Goal: Information Seeking & Learning: Learn about a topic

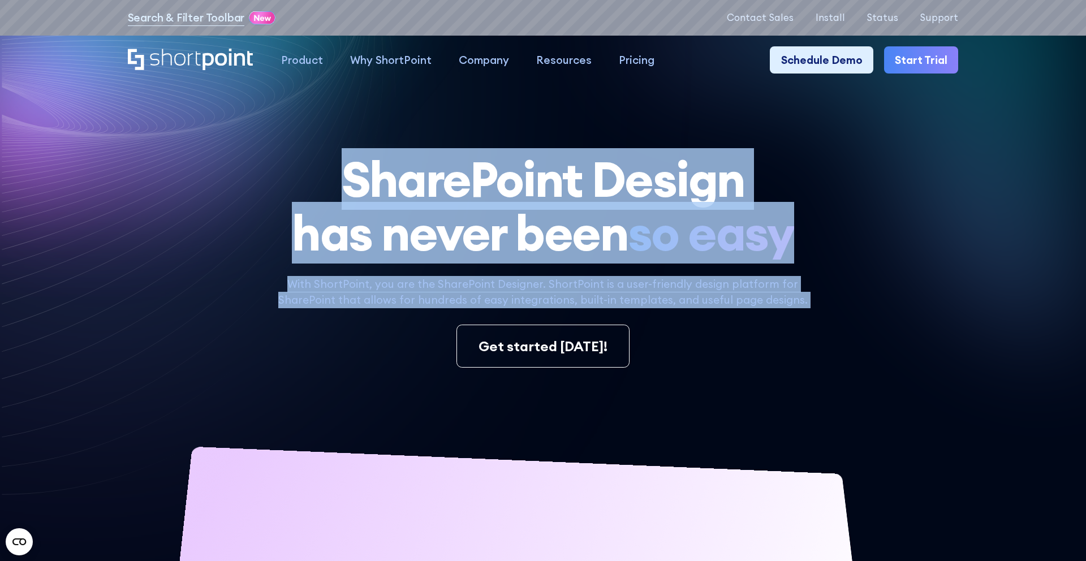
click at [781, 230] on span "so easy" at bounding box center [711, 233] width 166 height 54
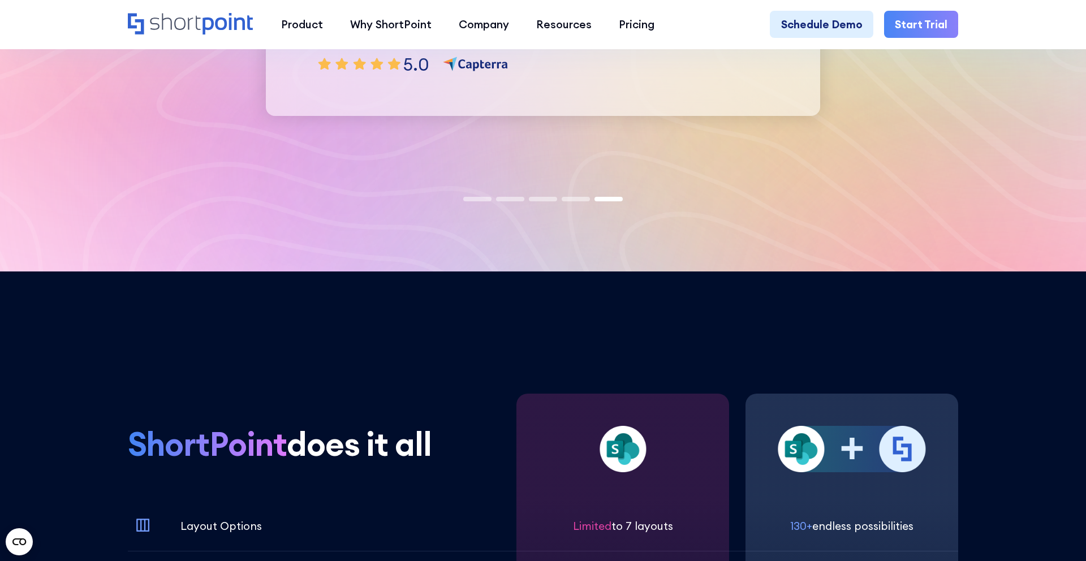
scroll to position [4023, 0]
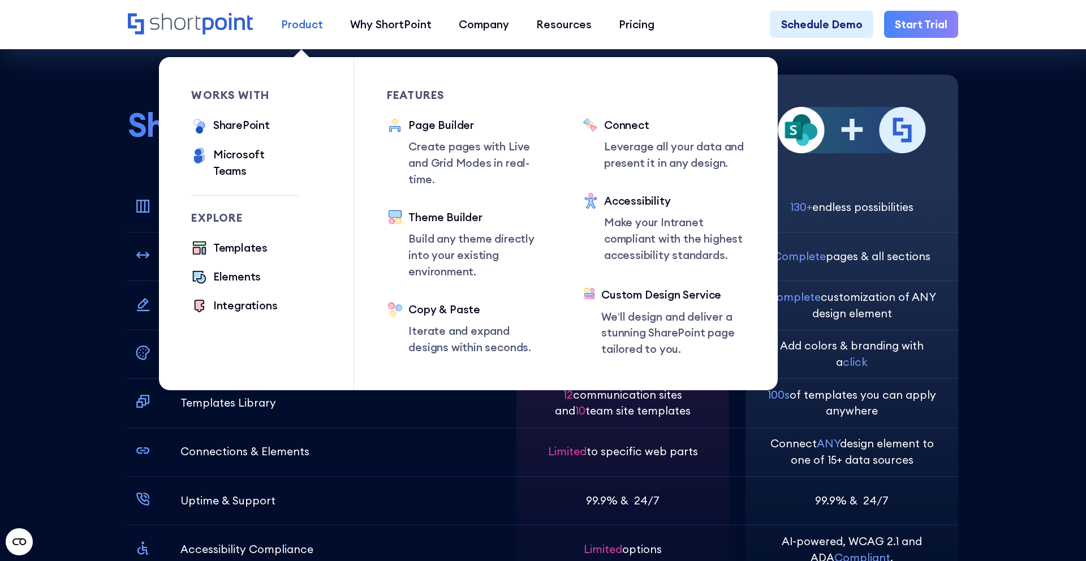
click at [301, 24] on div "Product" at bounding box center [302, 24] width 42 height 16
click at [248, 118] on div "SharePoint" at bounding box center [241, 125] width 57 height 16
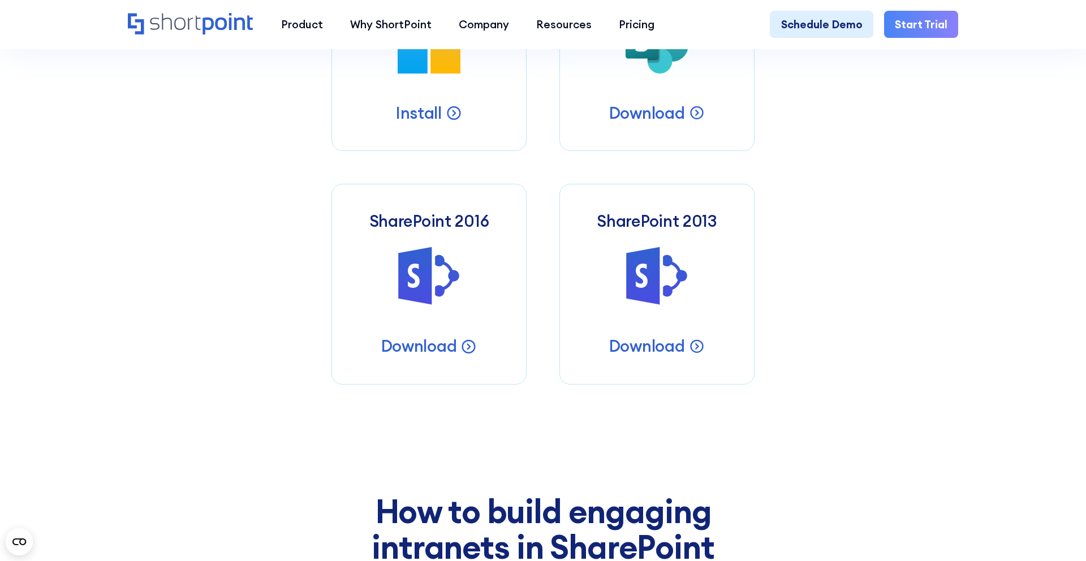
scroll to position [856, 0]
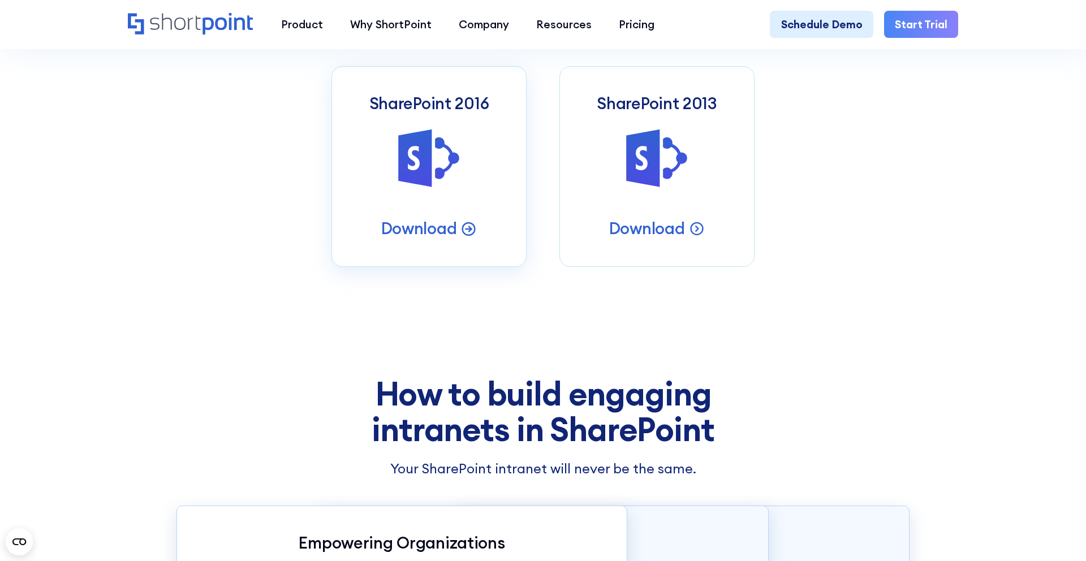
click at [428, 152] on icon at bounding box center [428, 159] width 61 height 58
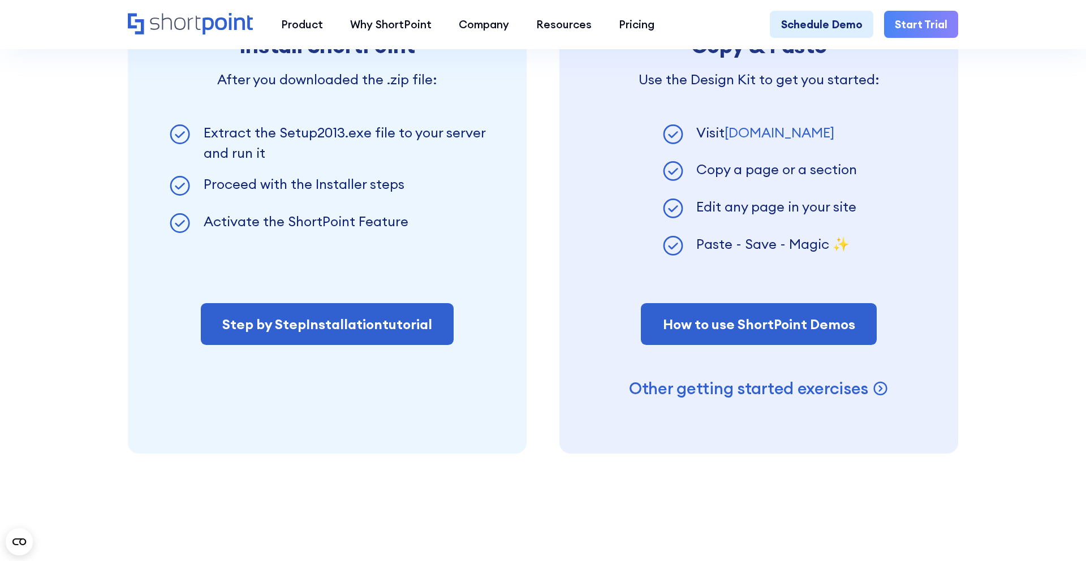
scroll to position [987, 0]
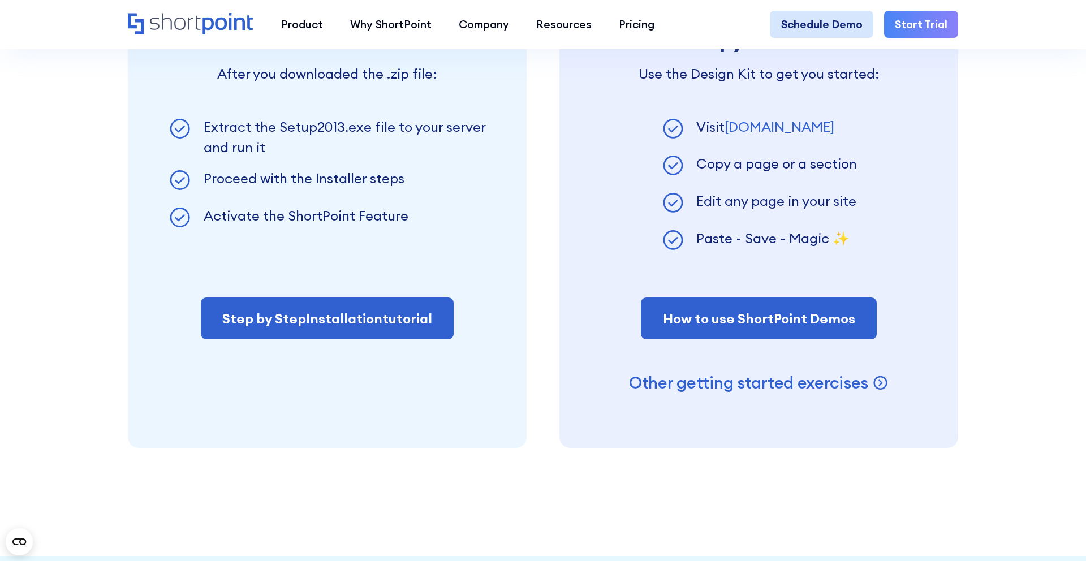
click at [846, 20] on link "Schedule Demo" at bounding box center [821, 24] width 103 height 27
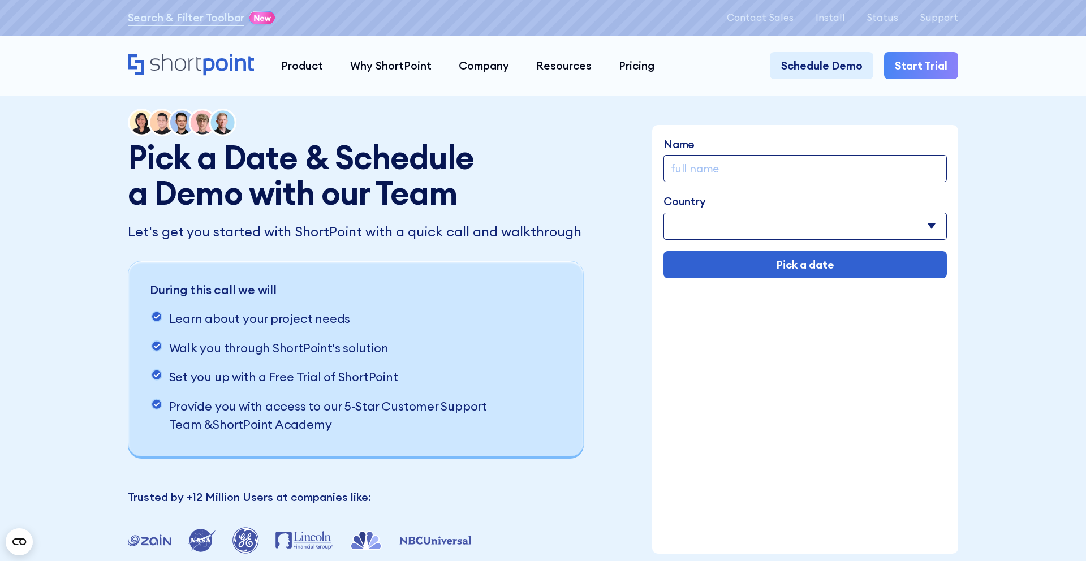
click at [160, 63] on icon "Home" at bounding box center [191, 64] width 126 height 21
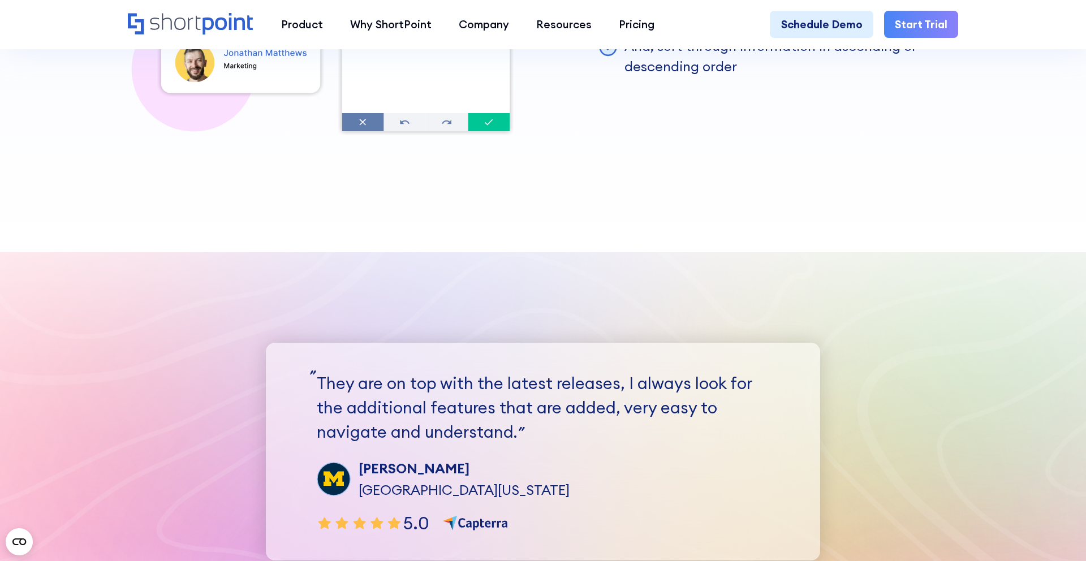
scroll to position [3285, 0]
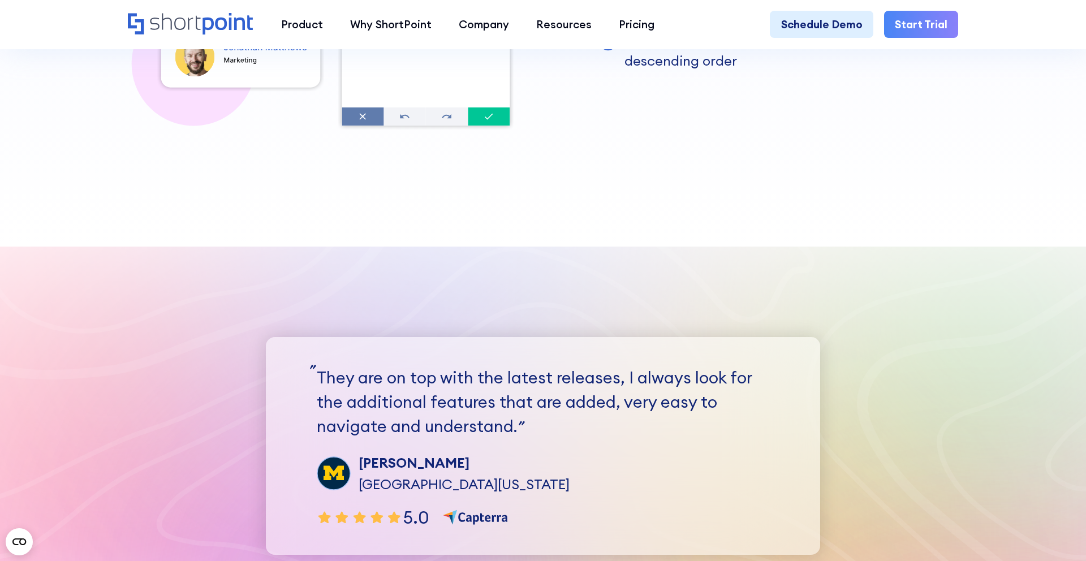
click at [933, 23] on link "Start Trial" at bounding box center [921, 24] width 74 height 27
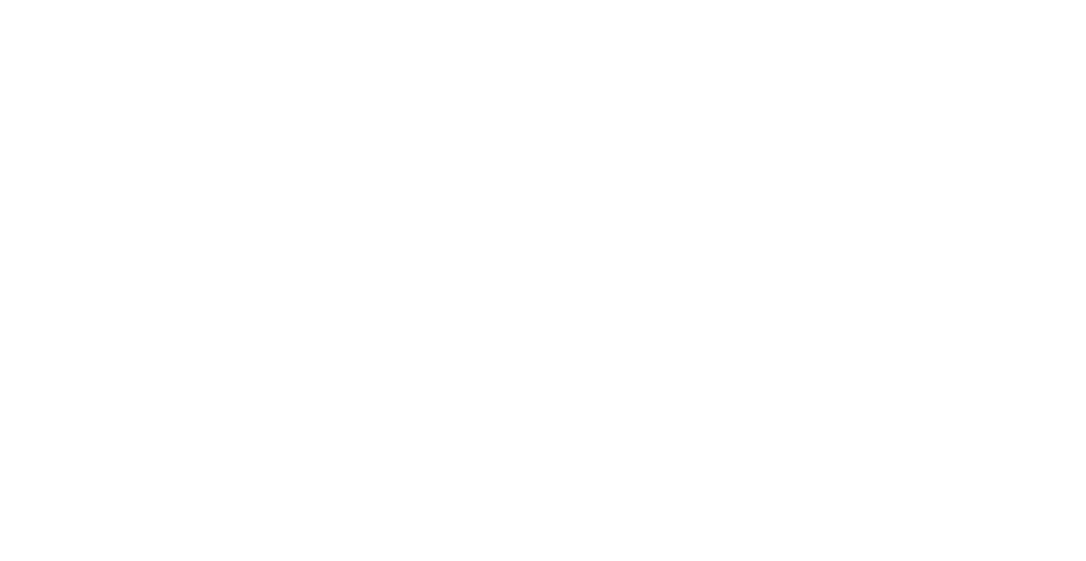
select select "+351"
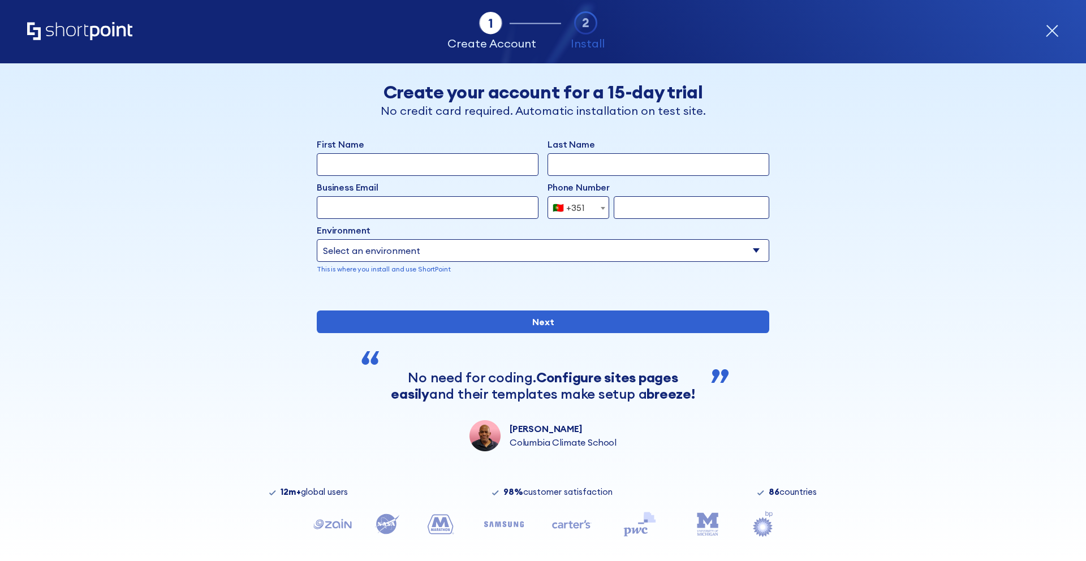
click at [82, 25] on icon "Home" at bounding box center [79, 31] width 105 height 18
click at [82, 30] on icon "Home" at bounding box center [79, 31] width 105 height 18
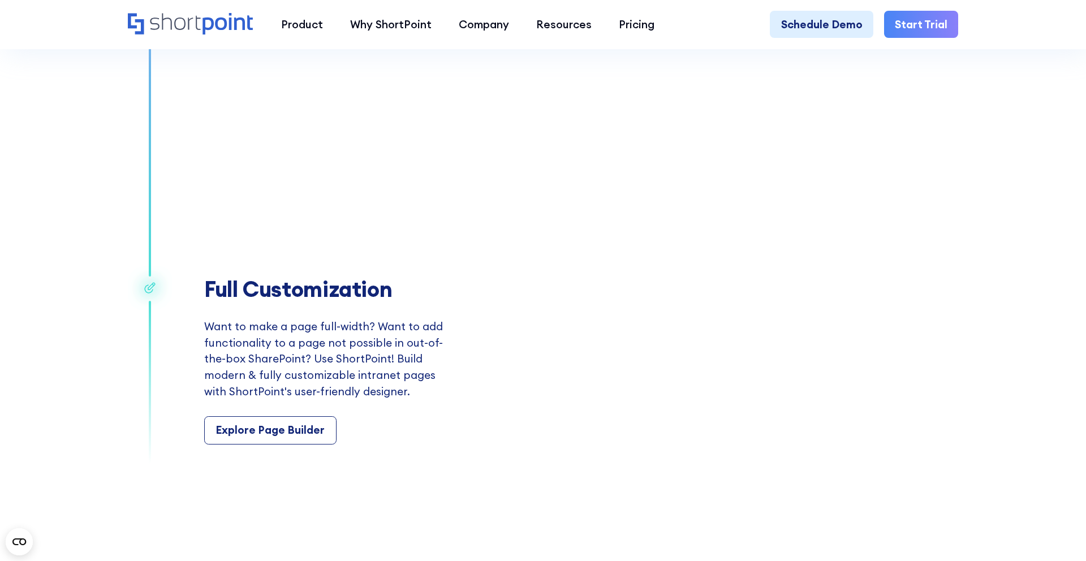
scroll to position [2047, 0]
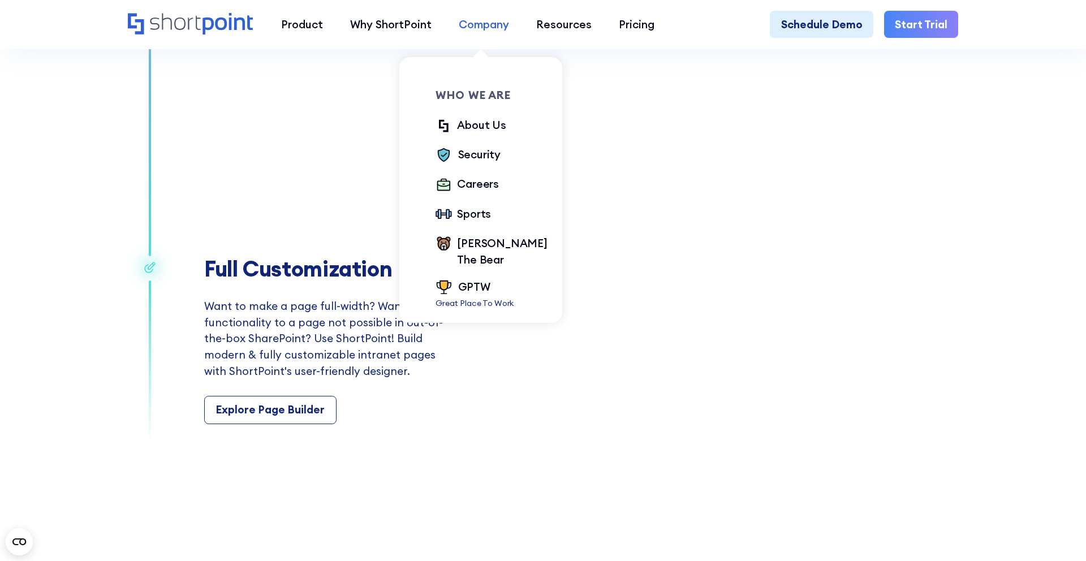
click at [463, 21] on div "Company" at bounding box center [484, 24] width 50 height 16
click at [457, 128] on div "About Us" at bounding box center [481, 125] width 49 height 16
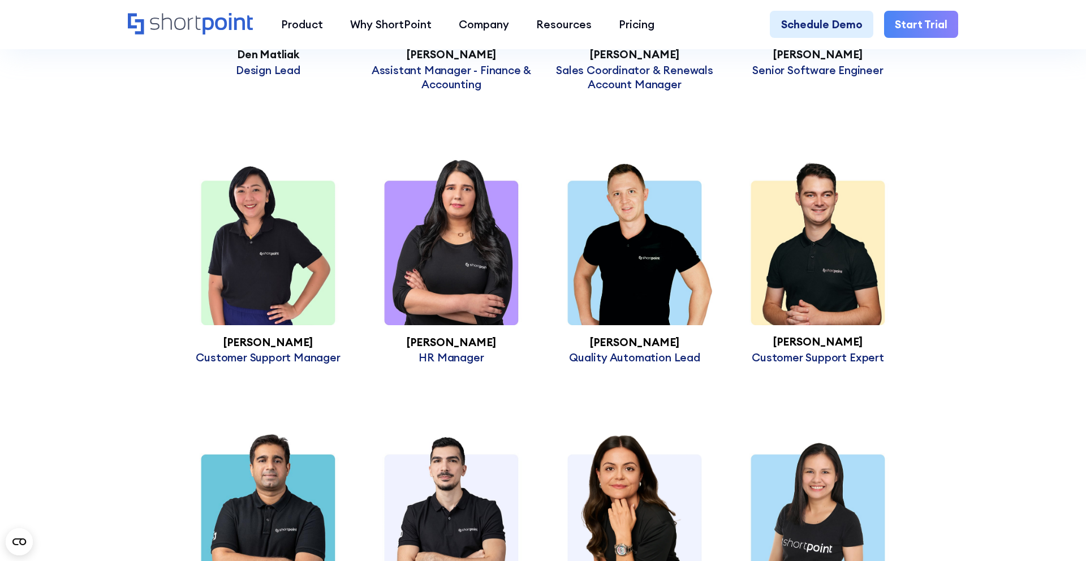
scroll to position [3393, 0]
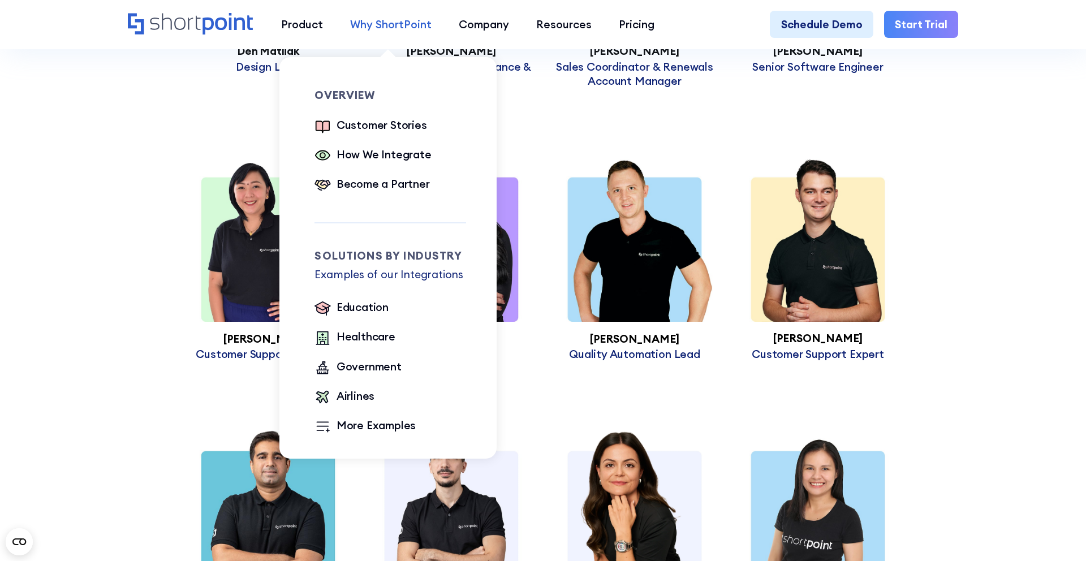
click at [397, 18] on div "Why ShortPoint" at bounding box center [390, 24] width 81 height 16
click at [352, 130] on div "Customer Stories" at bounding box center [382, 125] width 90 height 16
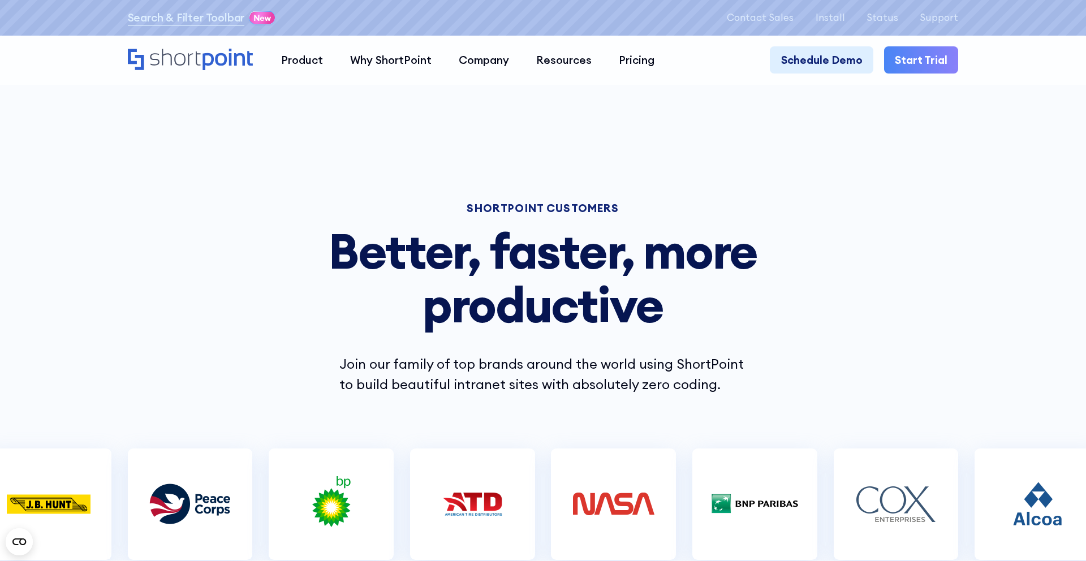
click at [198, 58] on icon "Home" at bounding box center [191, 59] width 126 height 21
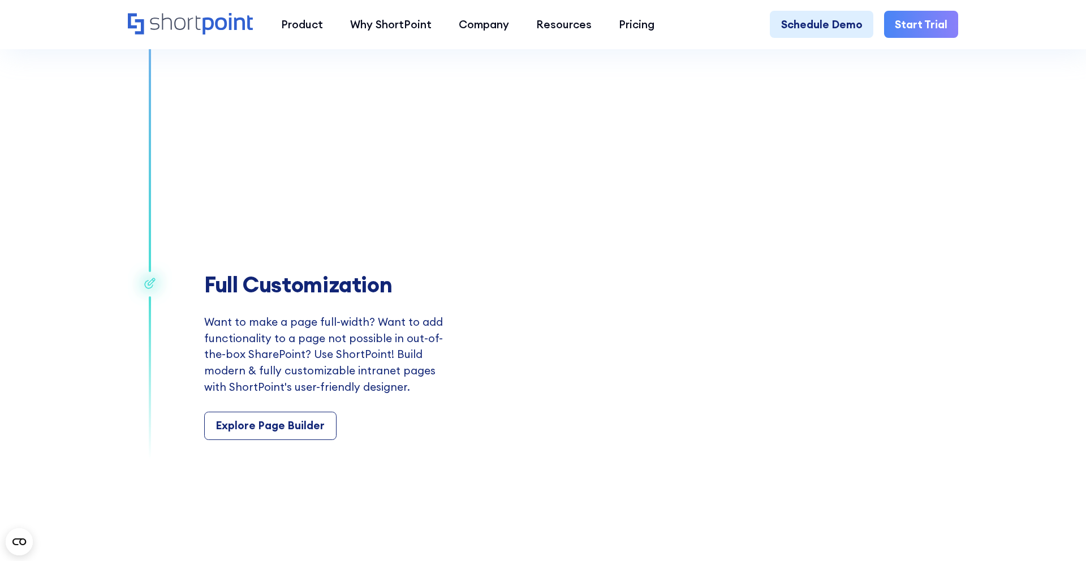
scroll to position [2032, 0]
click at [277, 422] on div "Explore Page Builder" at bounding box center [270, 425] width 109 height 16
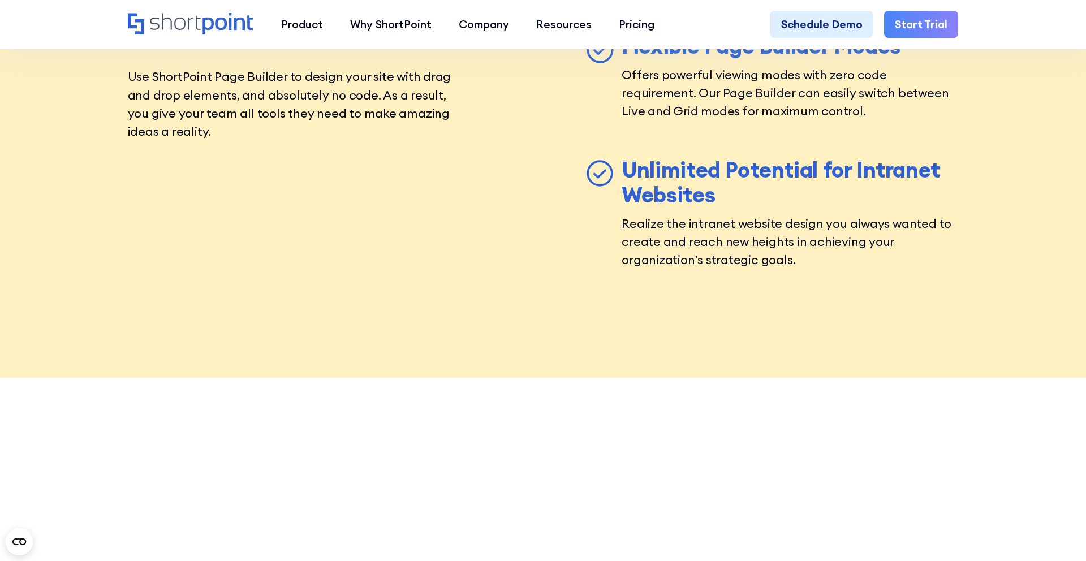
scroll to position [4674, 0]
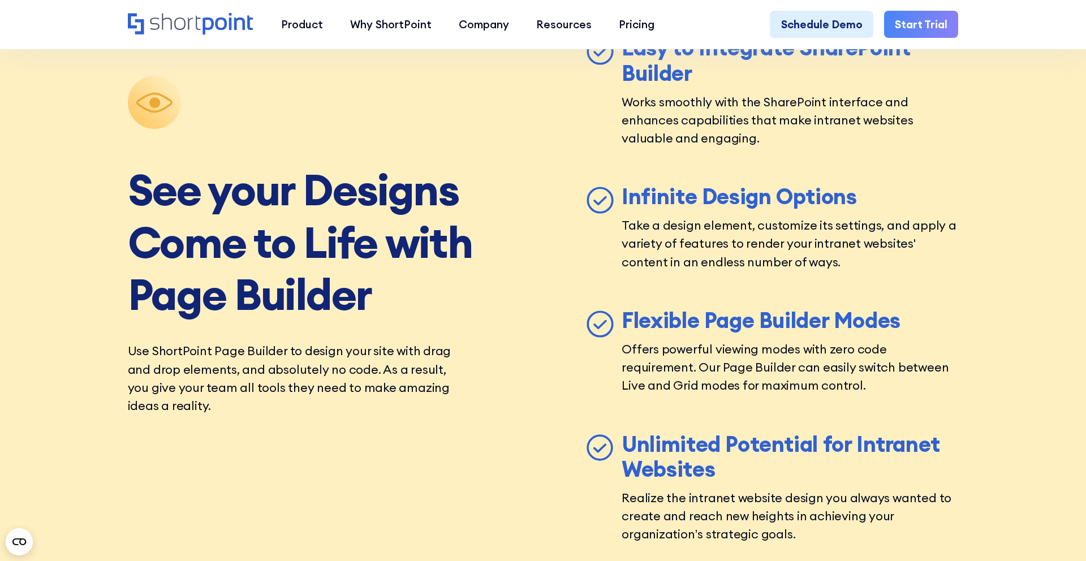
click at [911, 22] on link "Start Trial" at bounding box center [921, 24] width 74 height 27
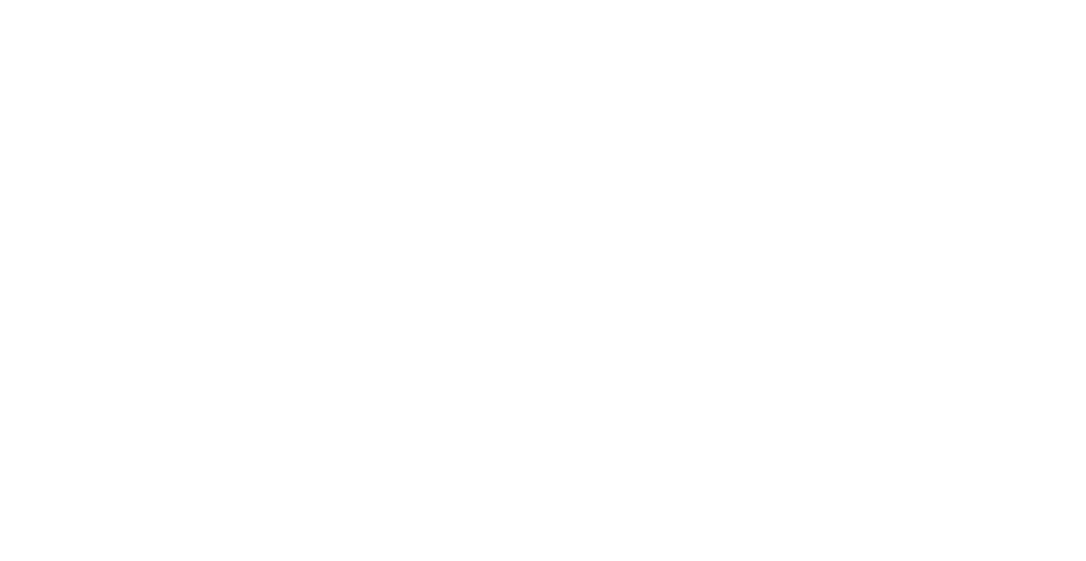
select select "+351"
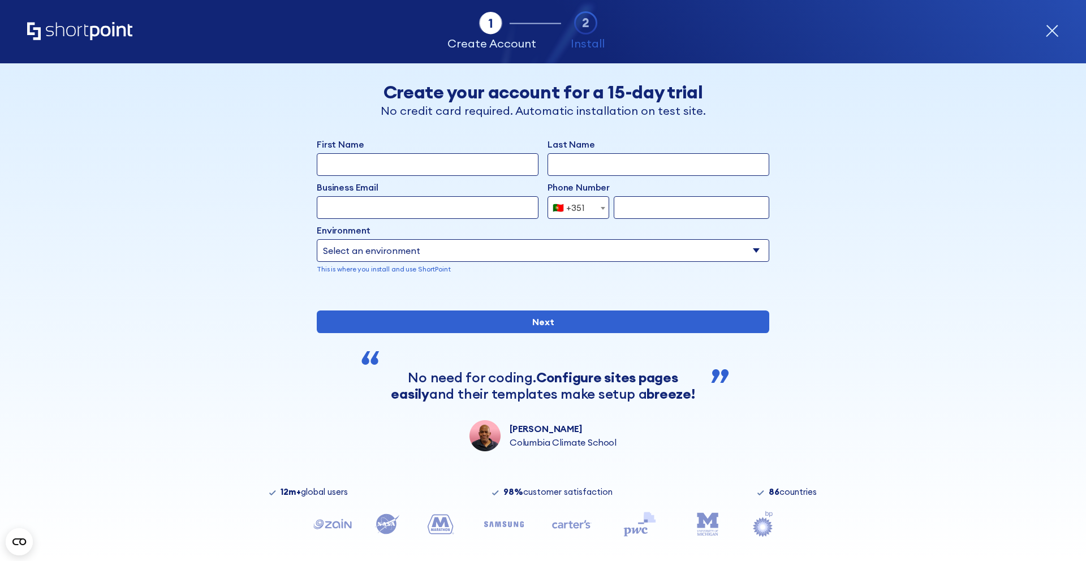
click at [95, 33] on icon "Home" at bounding box center [79, 31] width 105 height 18
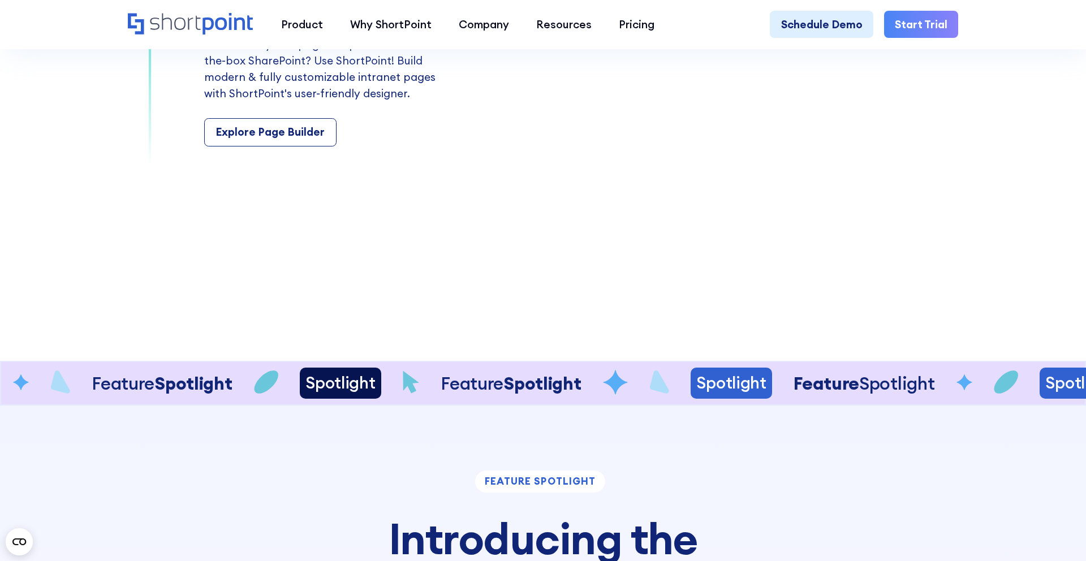
scroll to position [2166, 0]
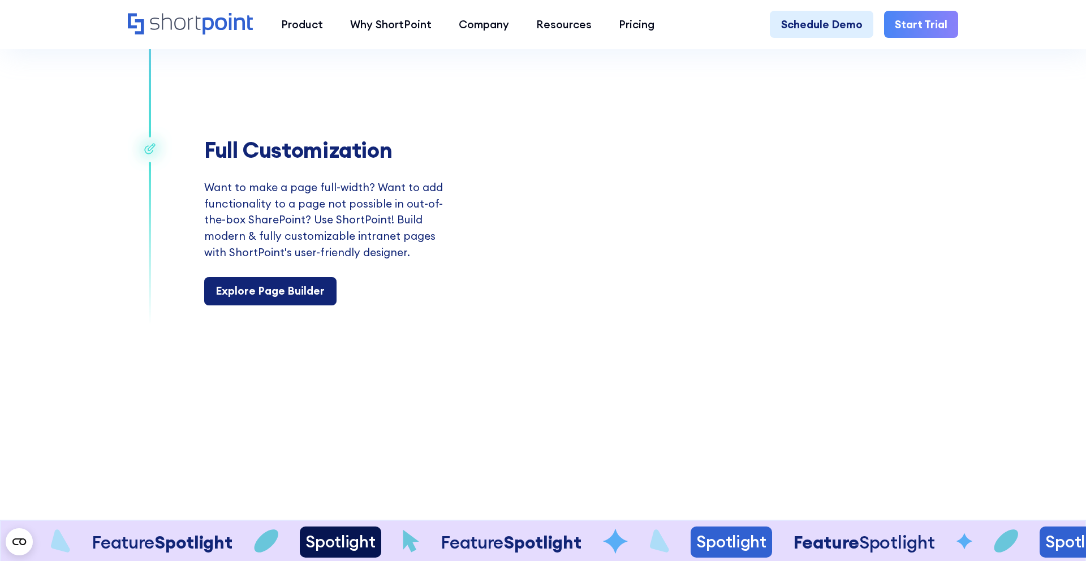
click at [264, 298] on div "Explore Page Builder" at bounding box center [270, 291] width 109 height 16
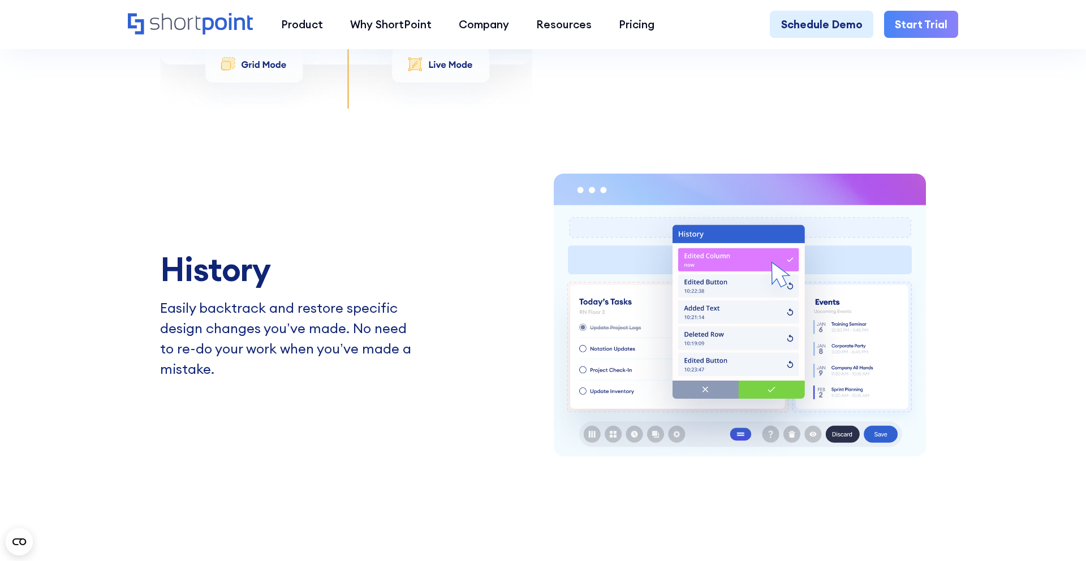
scroll to position [2460, 0]
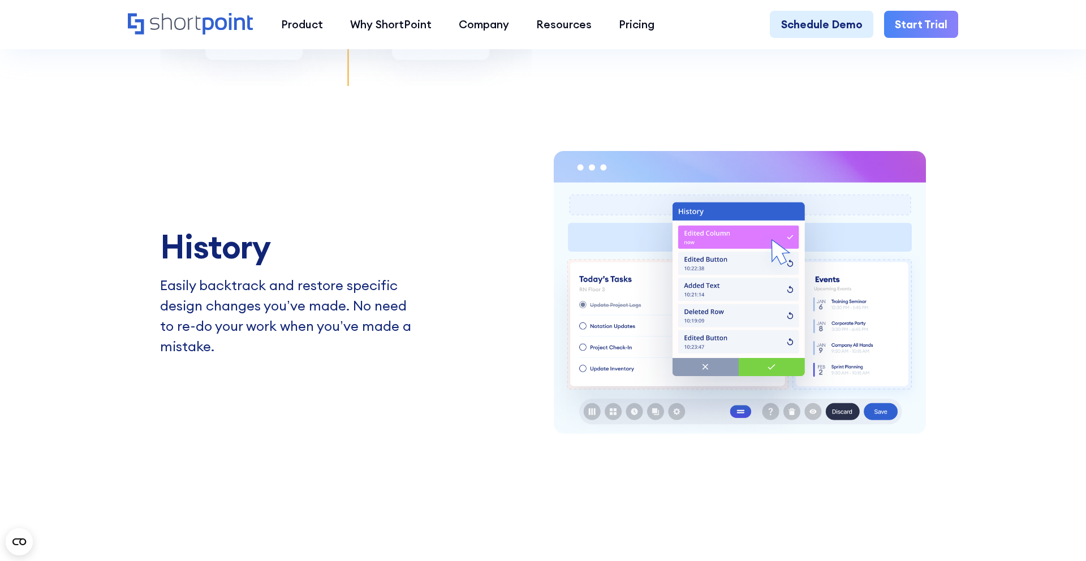
click at [180, 26] on icon "Home" at bounding box center [191, 23] width 126 height 21
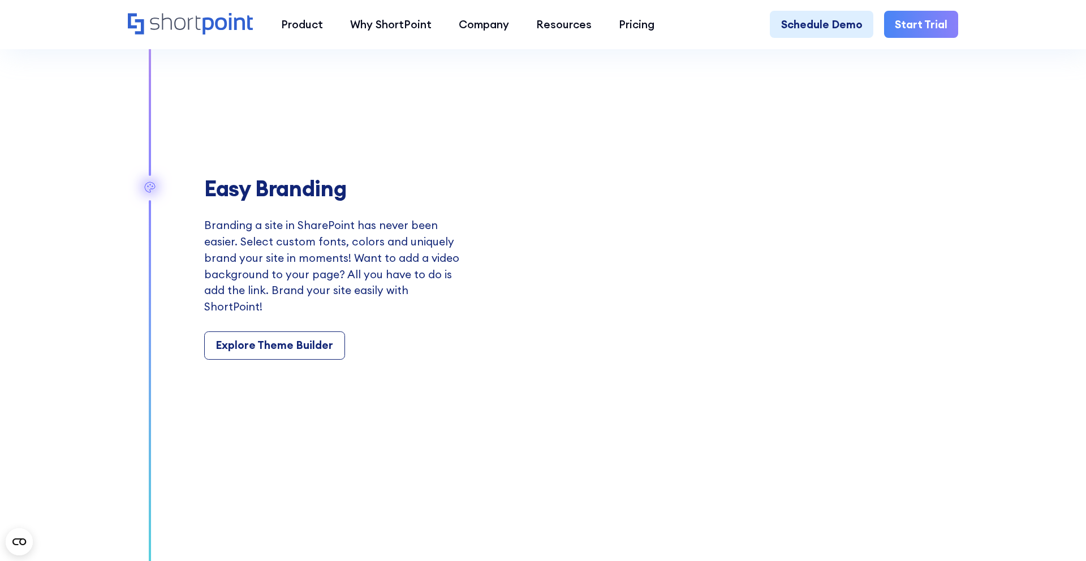
scroll to position [1684, 0]
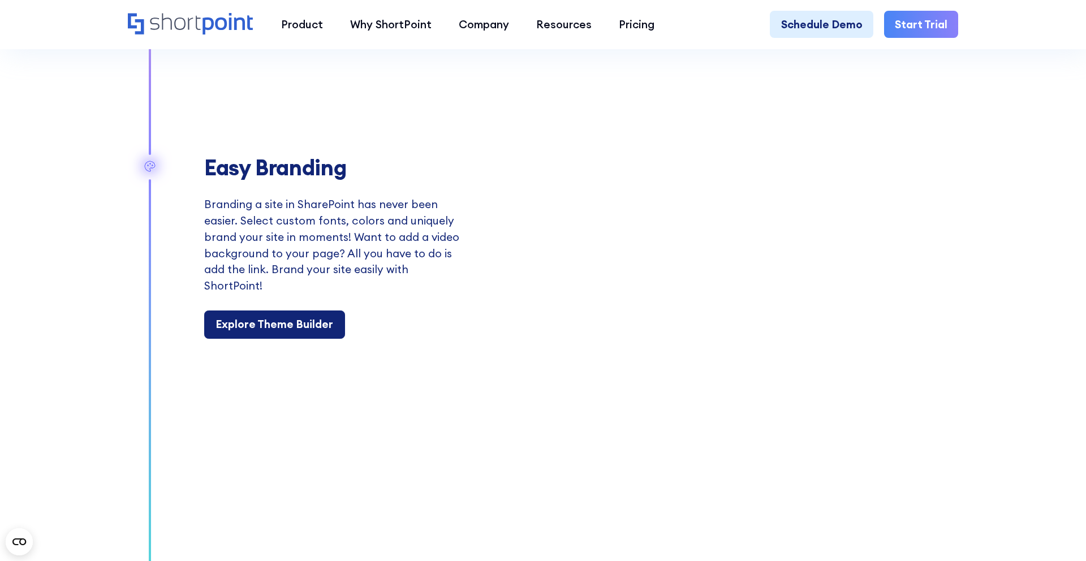
click at [279, 326] on div "Explore Theme Builder" at bounding box center [275, 324] width 118 height 16
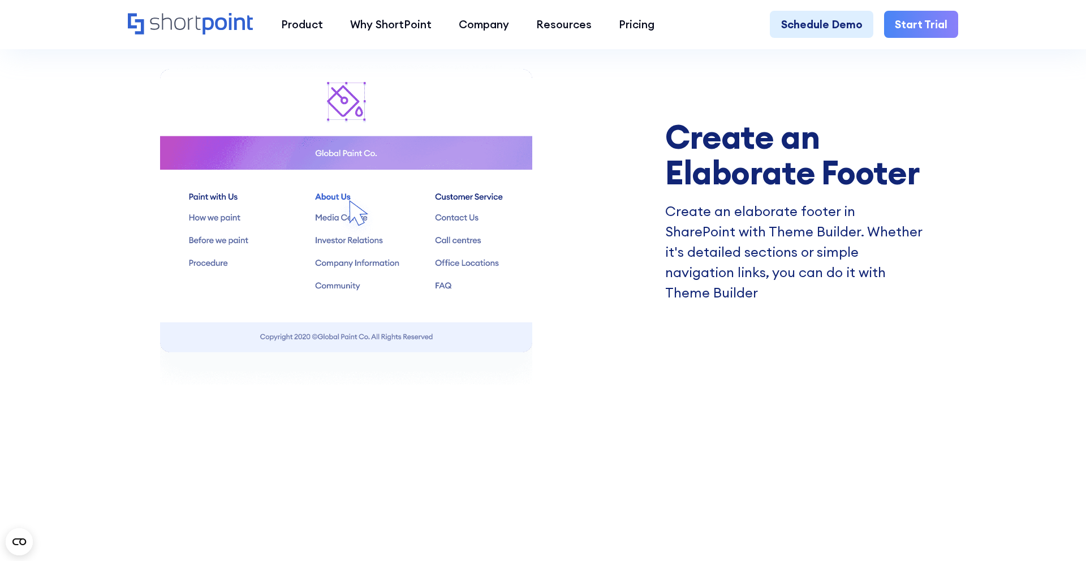
scroll to position [2375, 0]
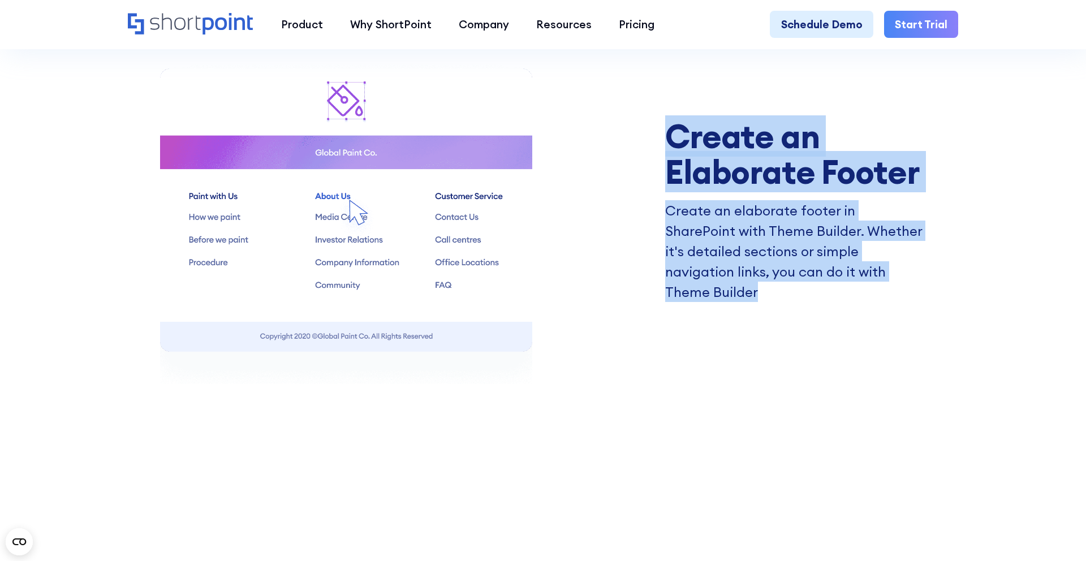
drag, startPoint x: 686, startPoint y: 110, endPoint x: 780, endPoint y: 292, distance: 205.2
click at [782, 292] on div "Create an Elaborate Footer Create an elaborate footer in SharePoint with Theme …" at bounding box center [543, 209] width 766 height 347
click at [928, 32] on link "Start Trial" at bounding box center [921, 24] width 74 height 27
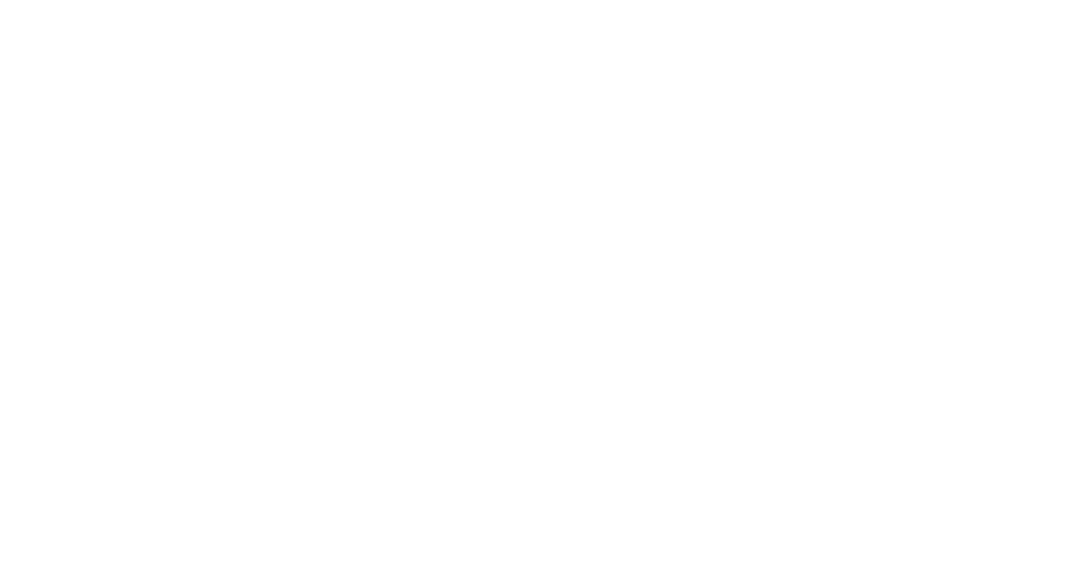
select select "+351"
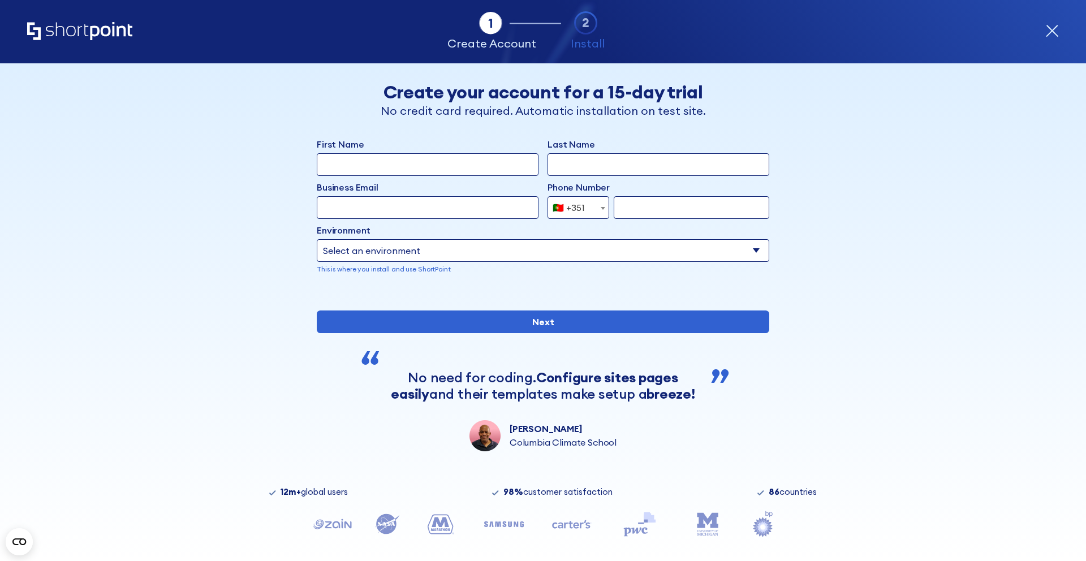
click at [93, 32] on icon "Home" at bounding box center [79, 31] width 105 height 18
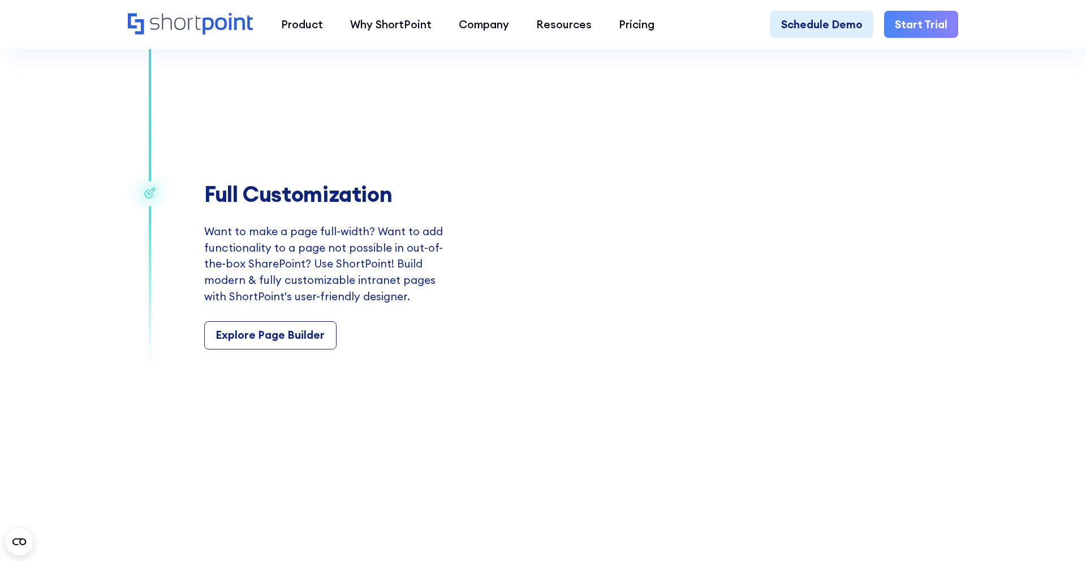
scroll to position [2249, 0]
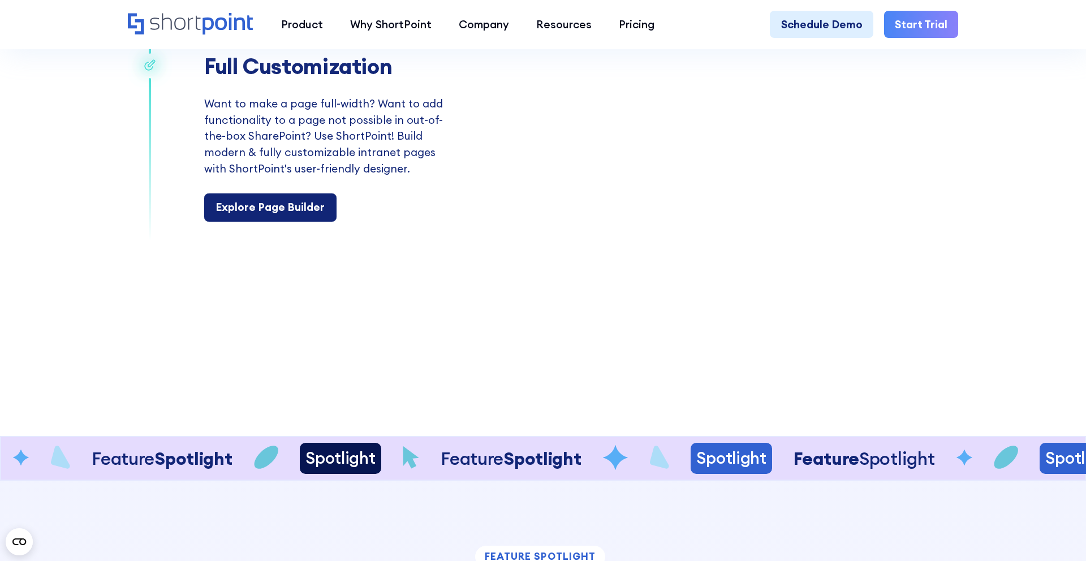
click at [282, 209] on div "Explore Page Builder" at bounding box center [270, 207] width 109 height 16
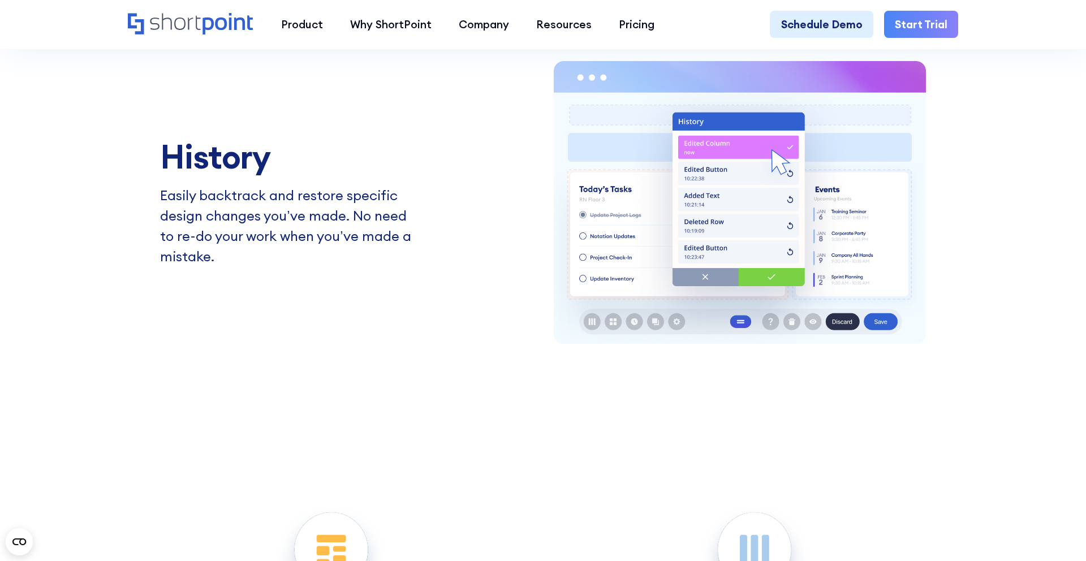
scroll to position [2556, 0]
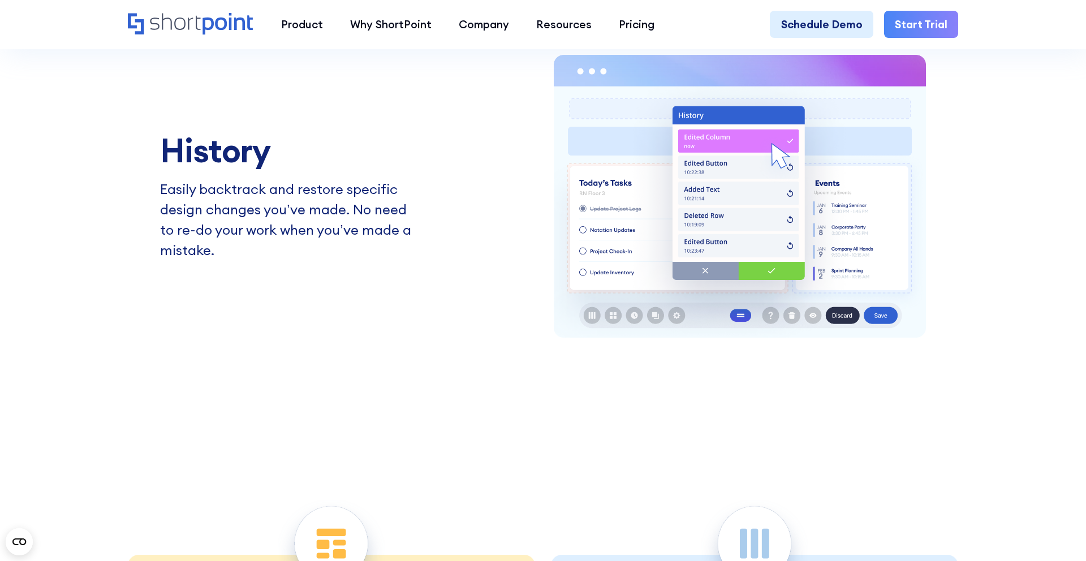
click at [191, 23] on icon "Home" at bounding box center [191, 23] width 126 height 21
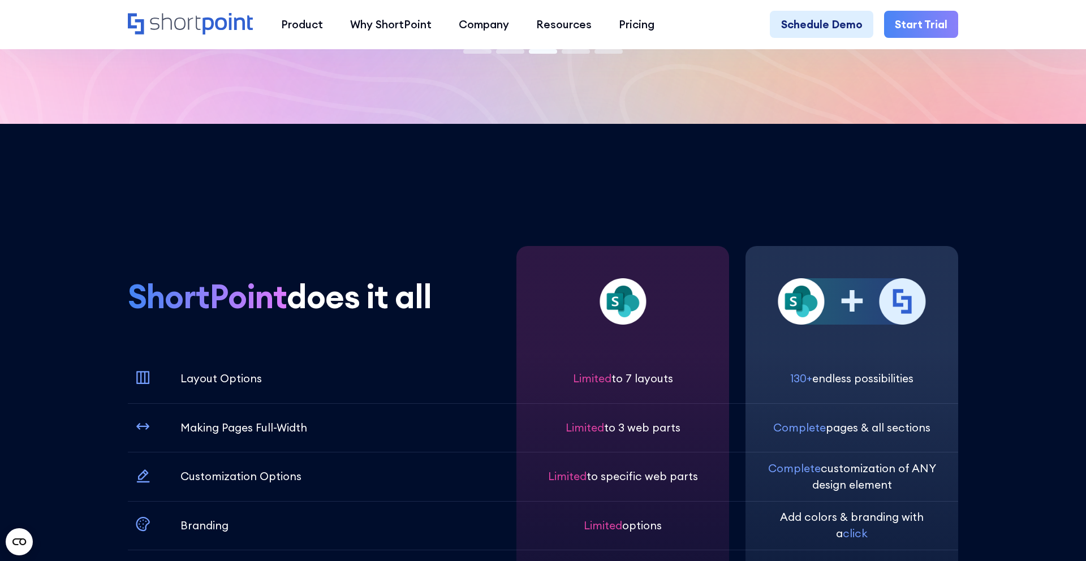
scroll to position [3706, 0]
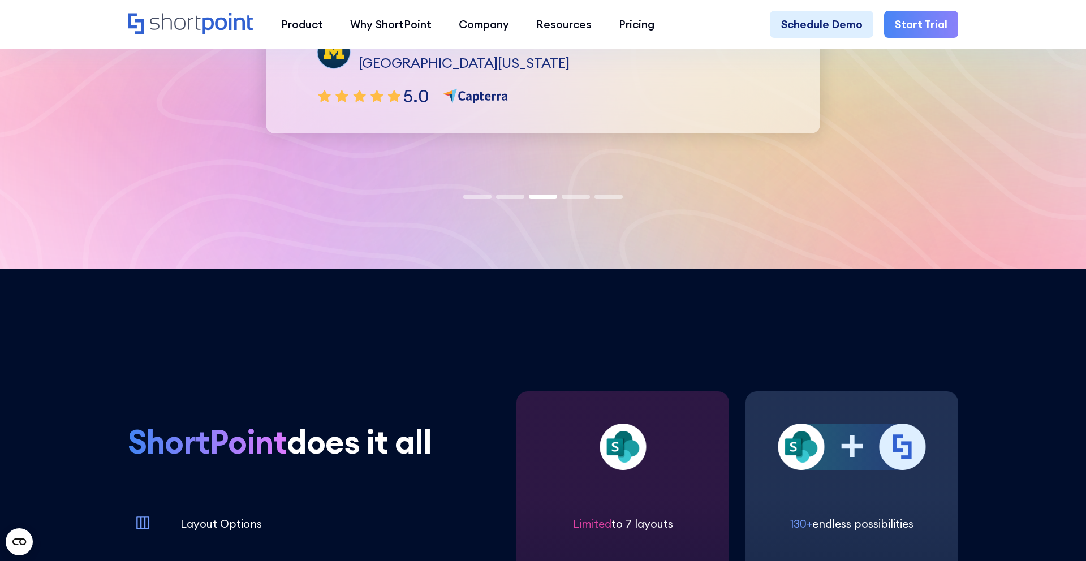
click at [931, 29] on link "Start Trial" at bounding box center [921, 24] width 74 height 27
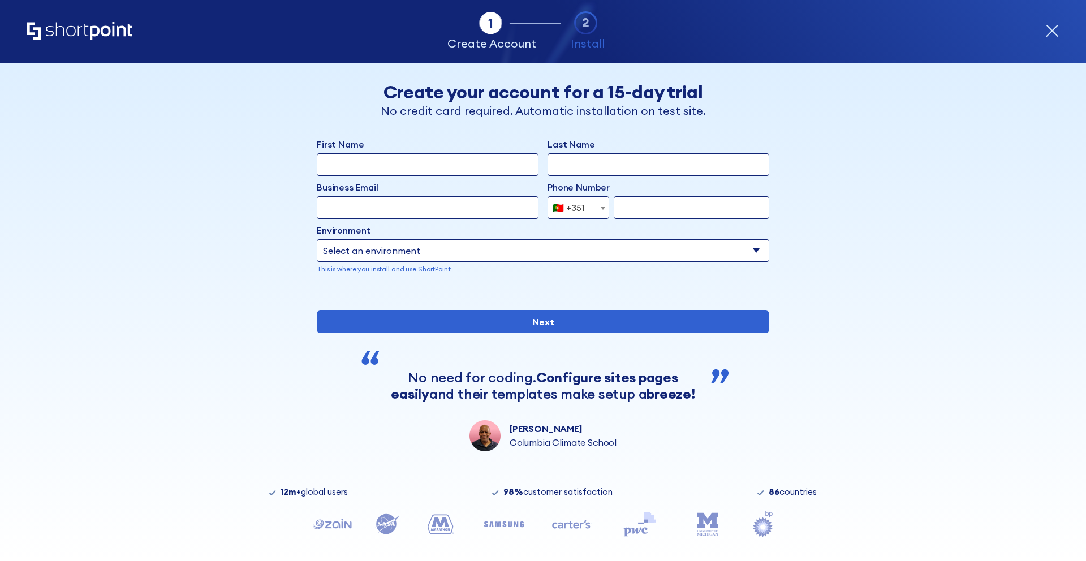
select select "+351"
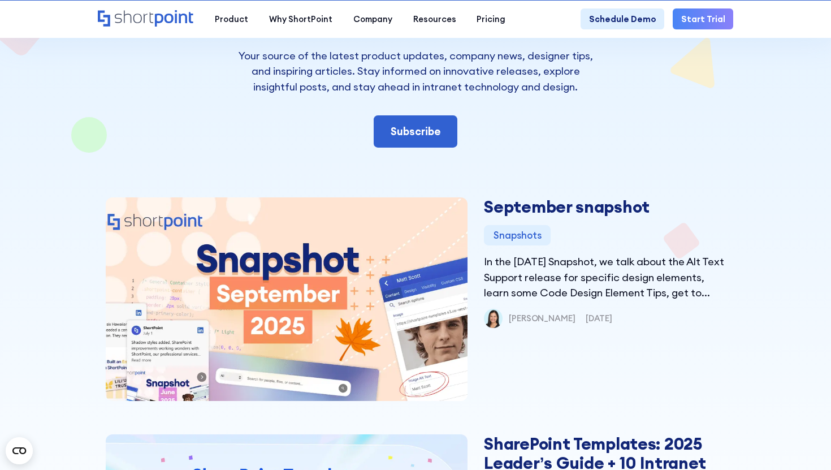
scroll to position [219, 0]
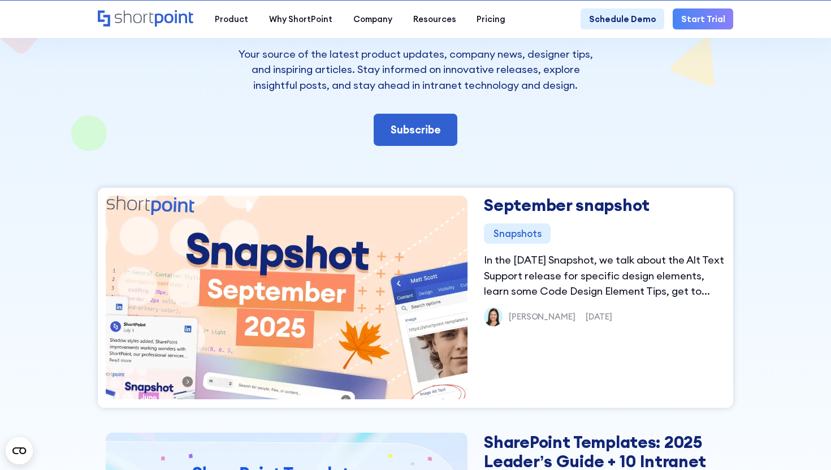
click at [507, 210] on link "September snapshot" at bounding box center [567, 205] width 166 height 21
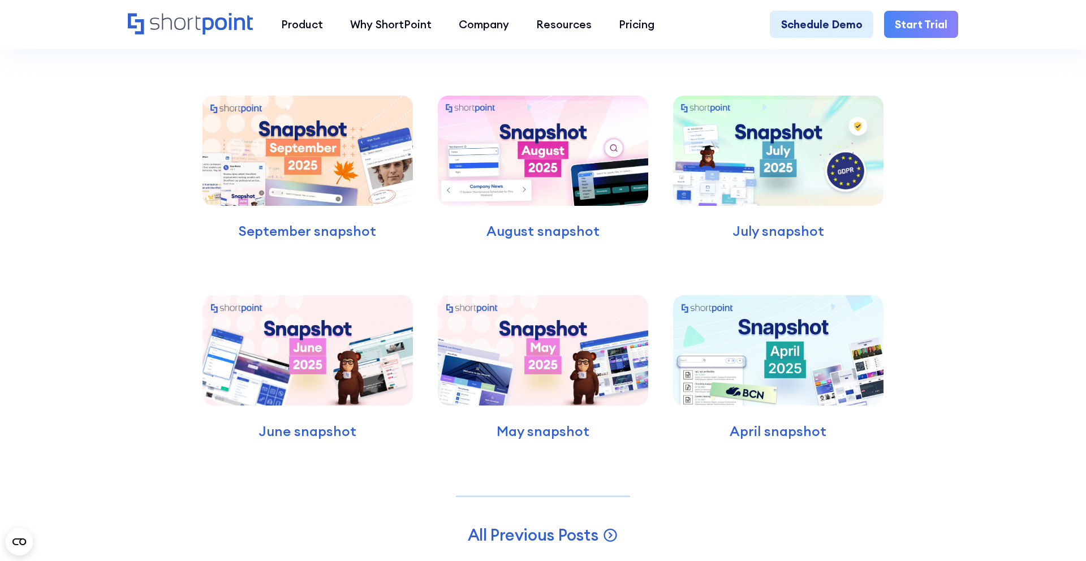
scroll to position [5897, 0]
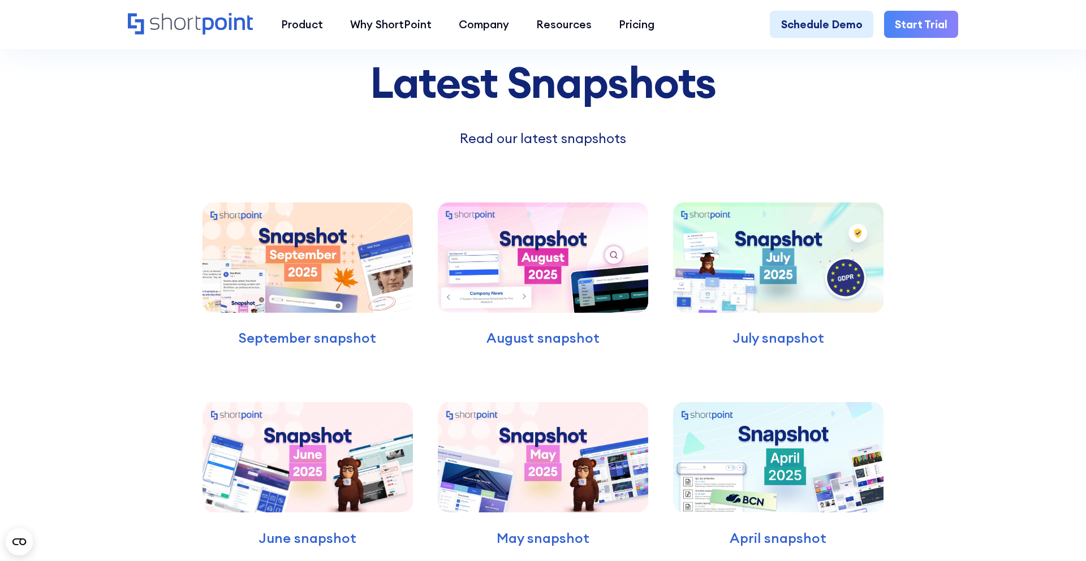
click at [356, 228] on img at bounding box center [307, 257] width 211 height 110
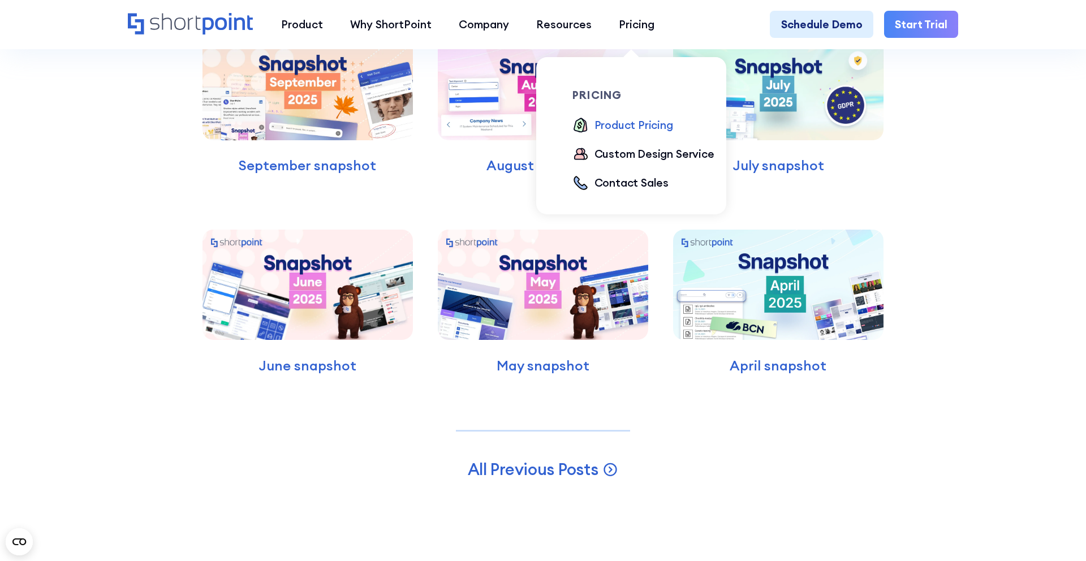
scroll to position [6070, 0]
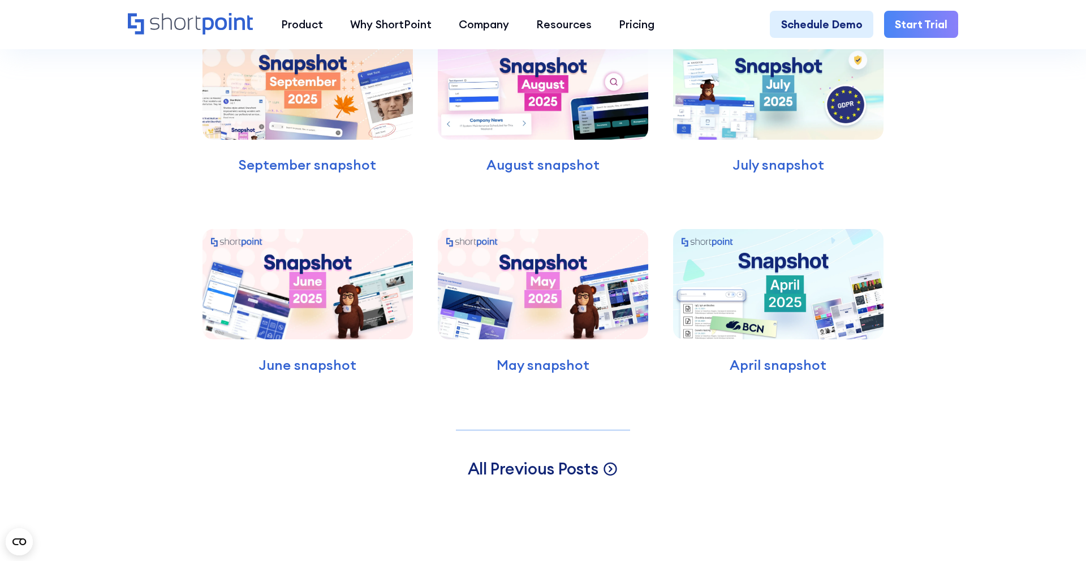
click at [578, 458] on span "All Previous Posts" at bounding box center [533, 468] width 131 height 21
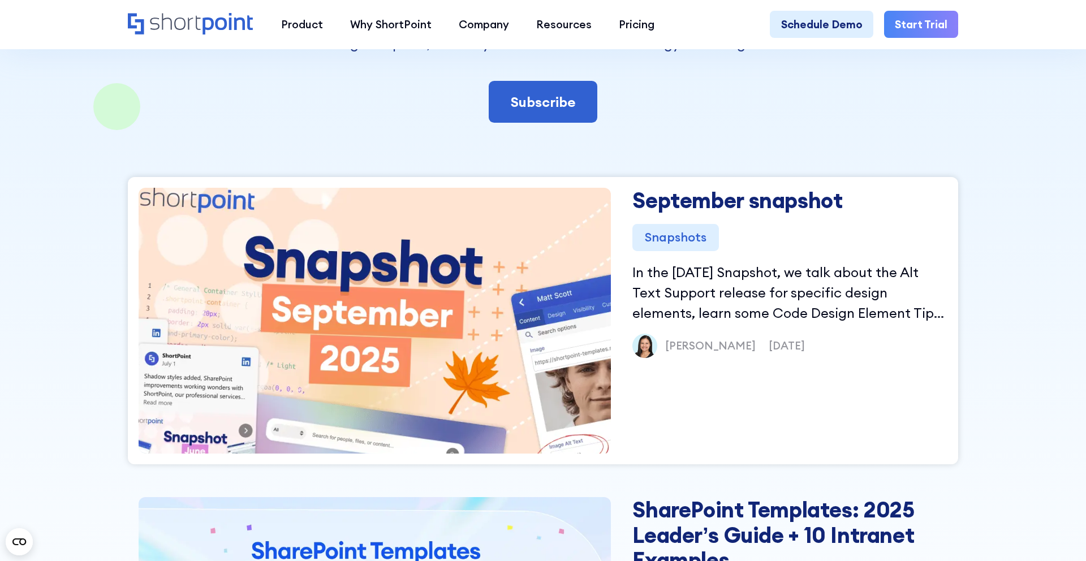
scroll to position [654, 0]
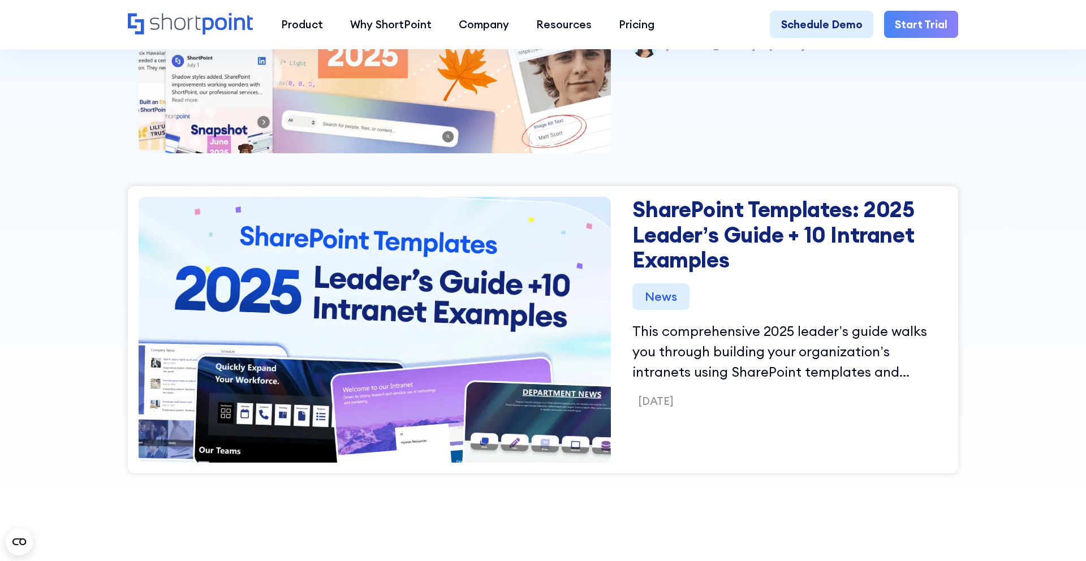
click at [637, 230] on link "SharePoint Templates: 2025 Leader’s Guide + 10 Intranet Examples" at bounding box center [789, 235] width 315 height 76
